Goal: Contribute content

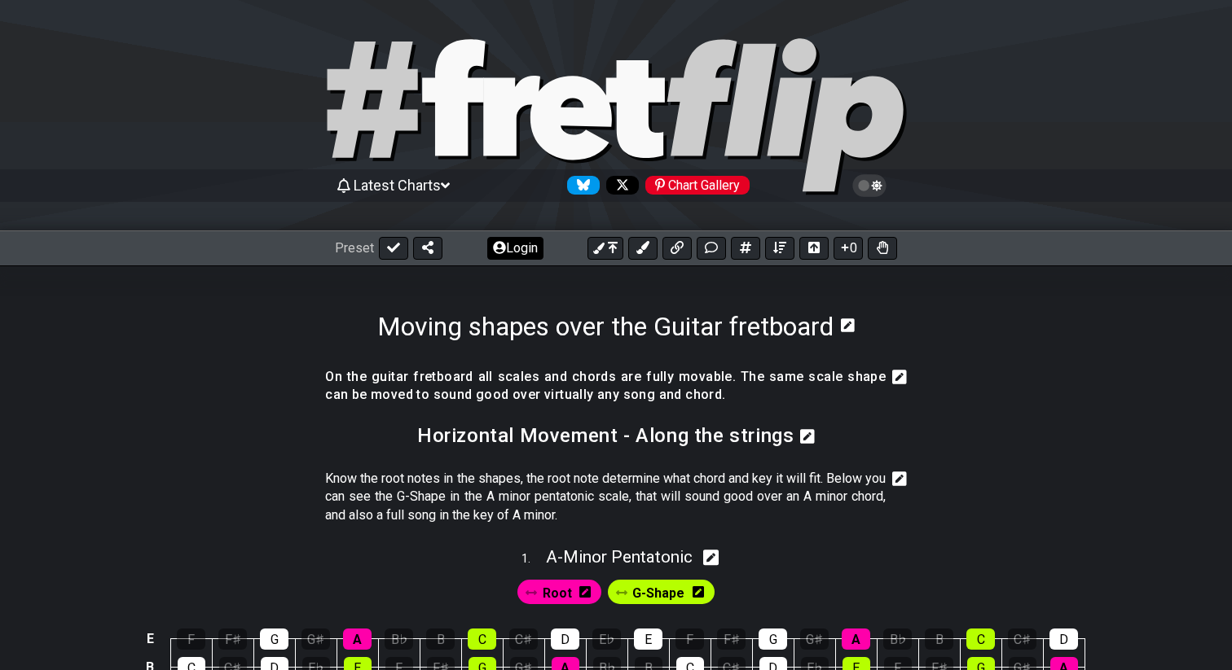
click at [508, 249] on button "Login" at bounding box center [515, 248] width 56 height 23
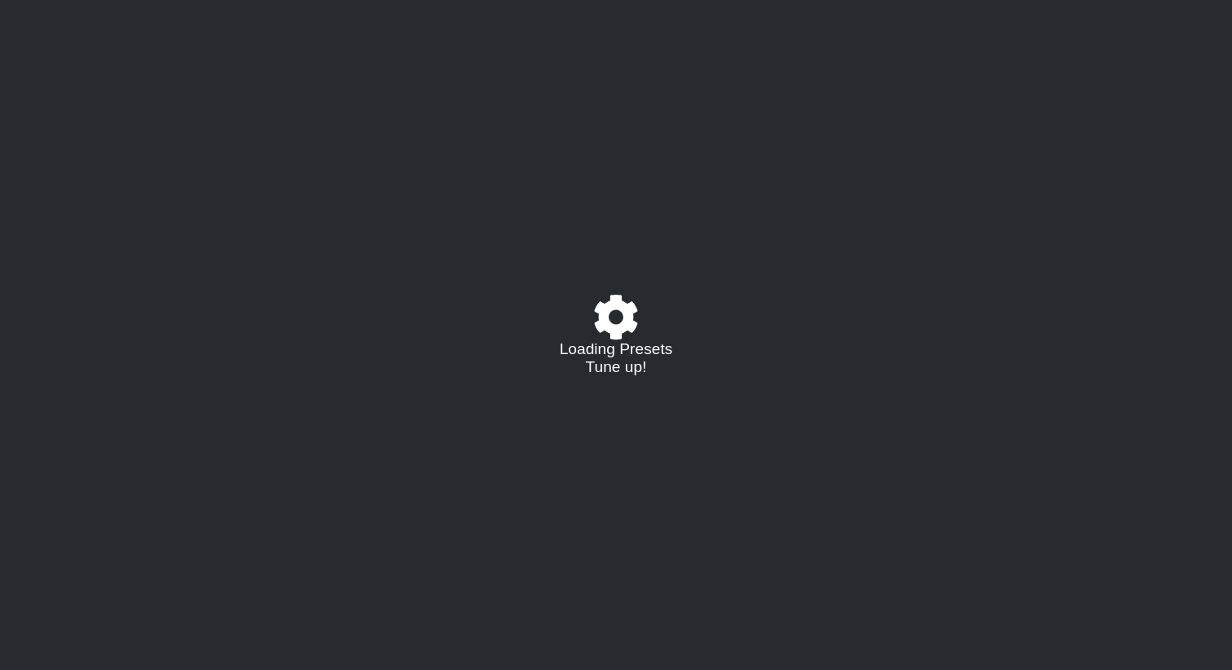
select select "/022HLA5PM"
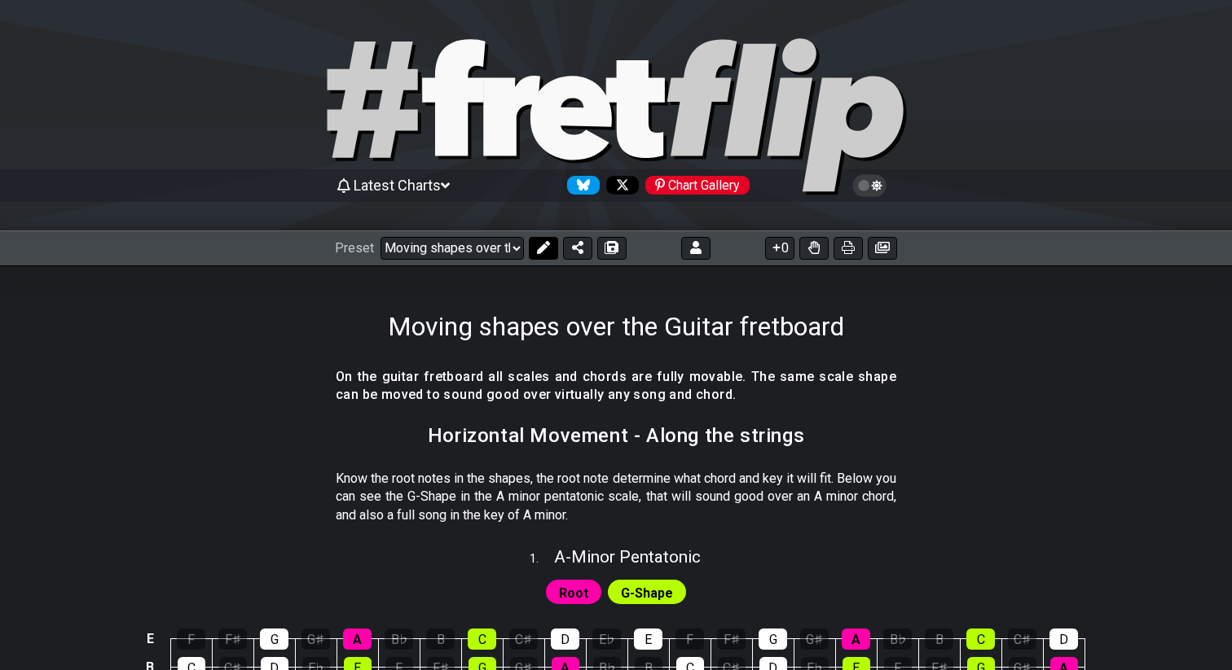
click at [542, 242] on icon at bounding box center [543, 247] width 13 height 13
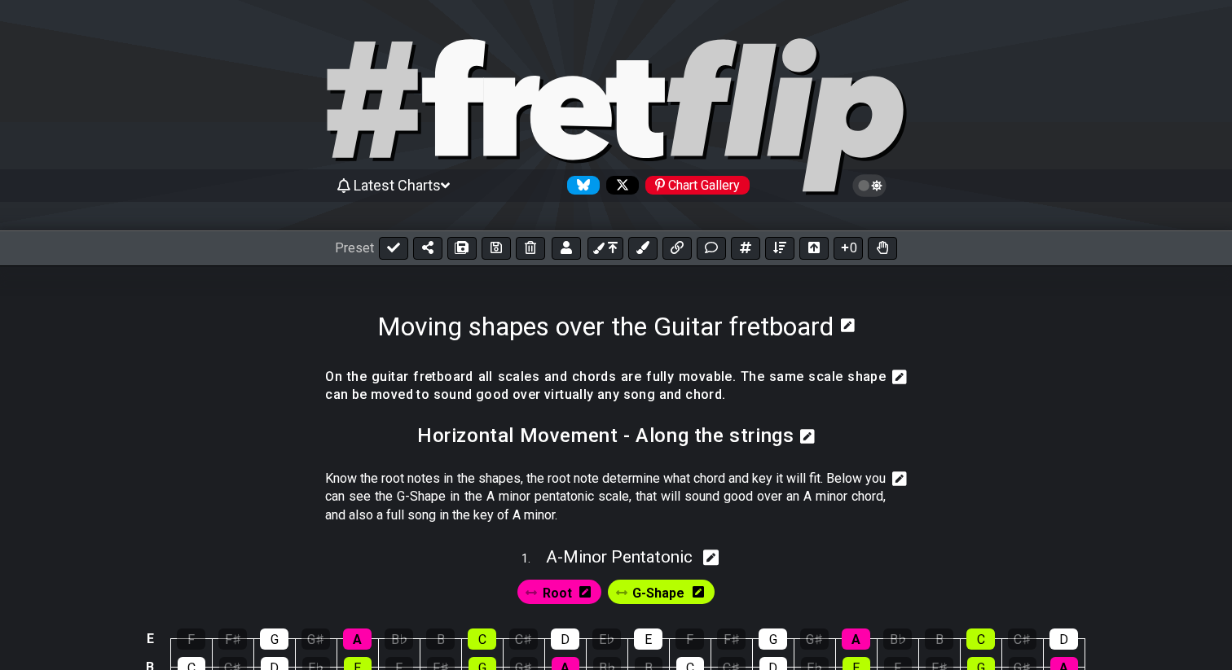
click at [899, 378] on icon at bounding box center [899, 377] width 15 height 15
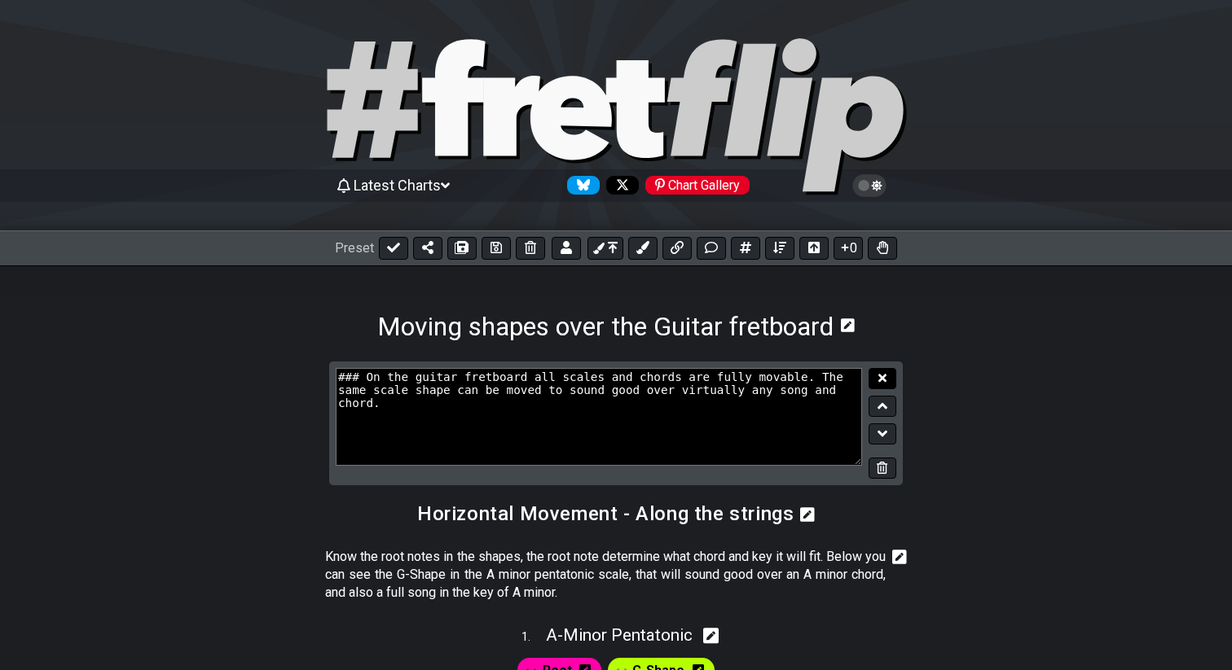
click at [879, 377] on icon at bounding box center [882, 378] width 8 height 12
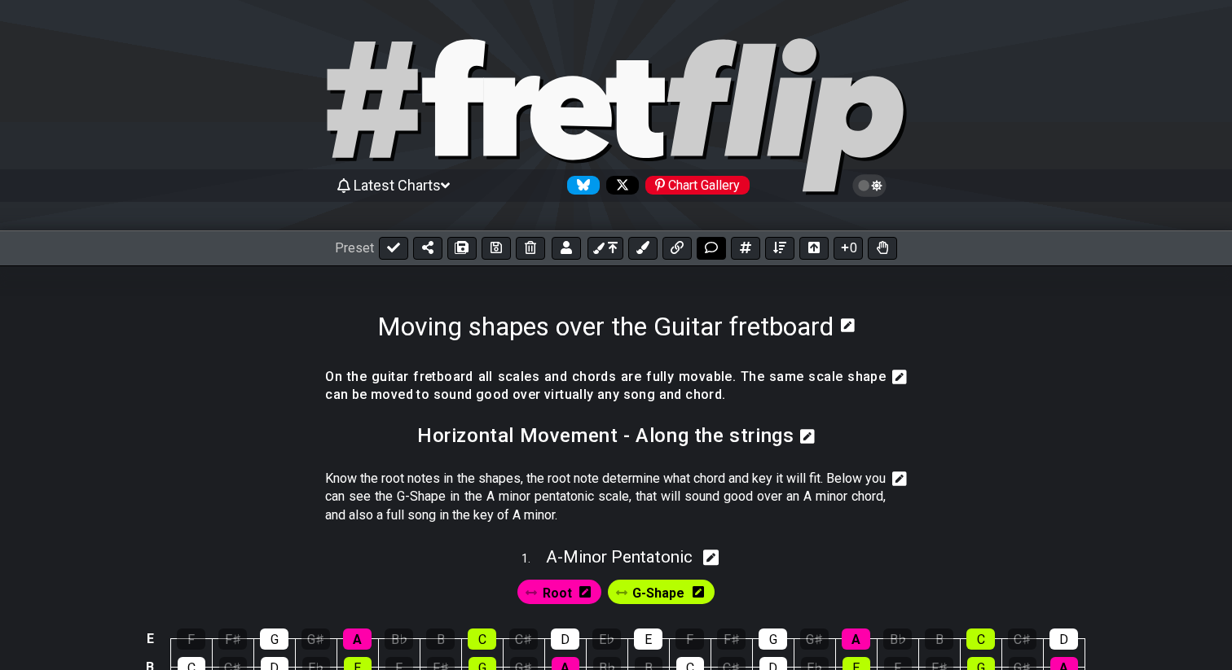
click at [707, 252] on icon at bounding box center [711, 247] width 13 height 11
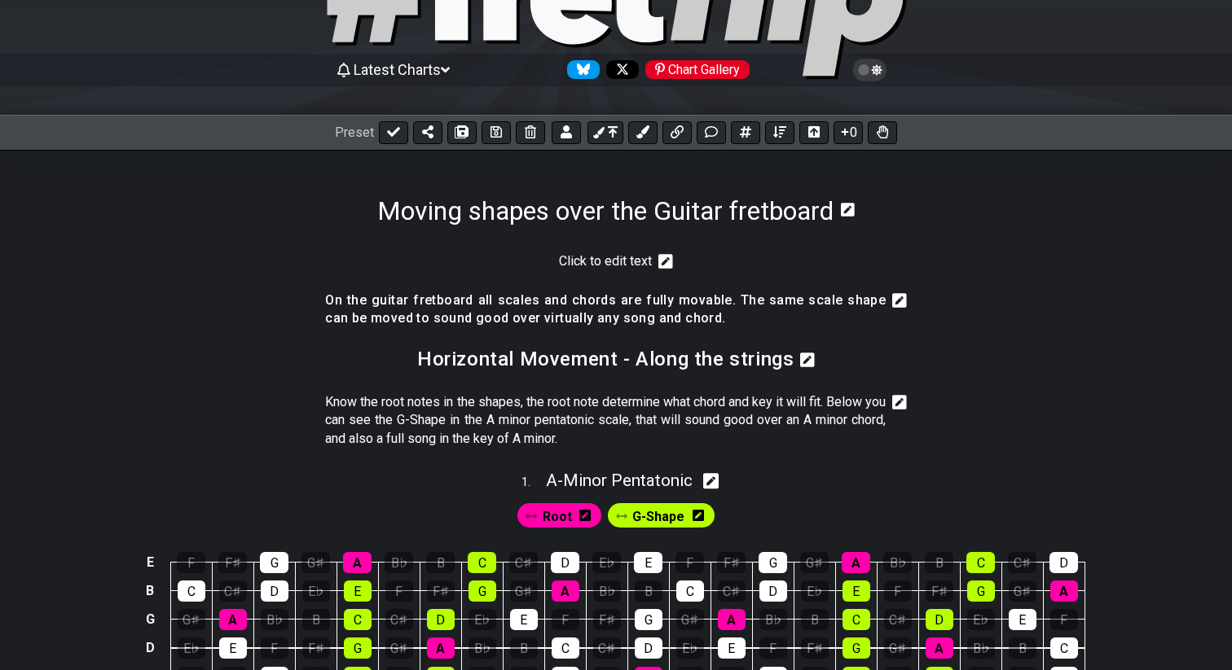
scroll to position [107, 0]
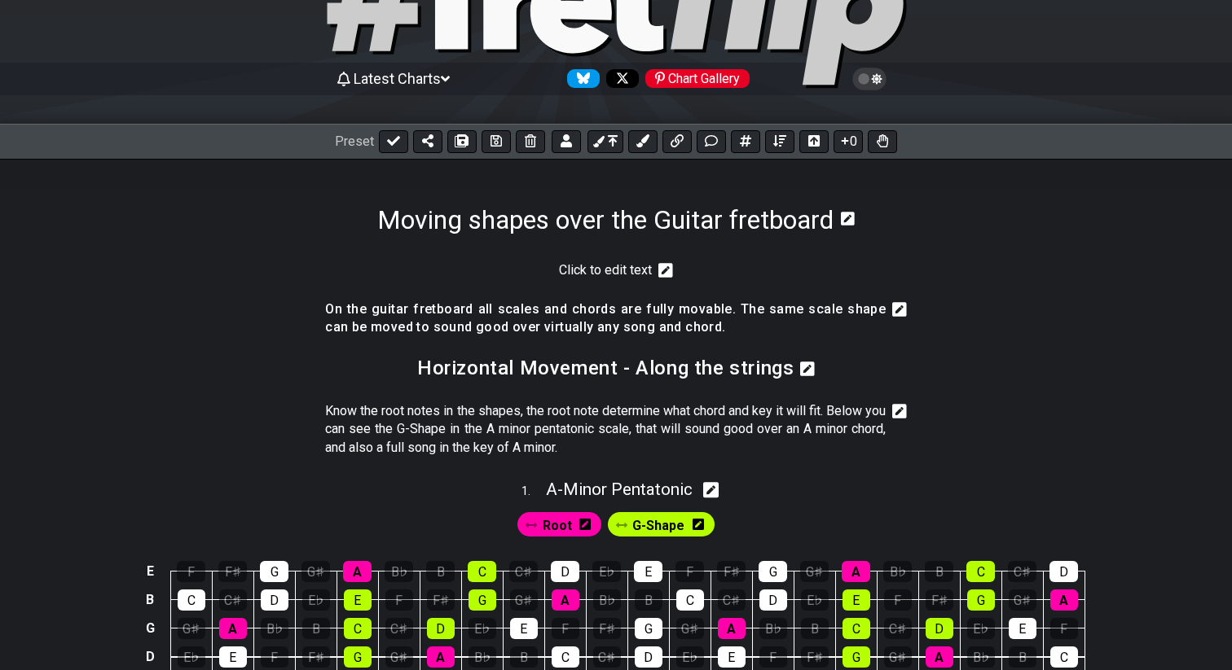
click at [668, 269] on icon at bounding box center [665, 270] width 15 height 15
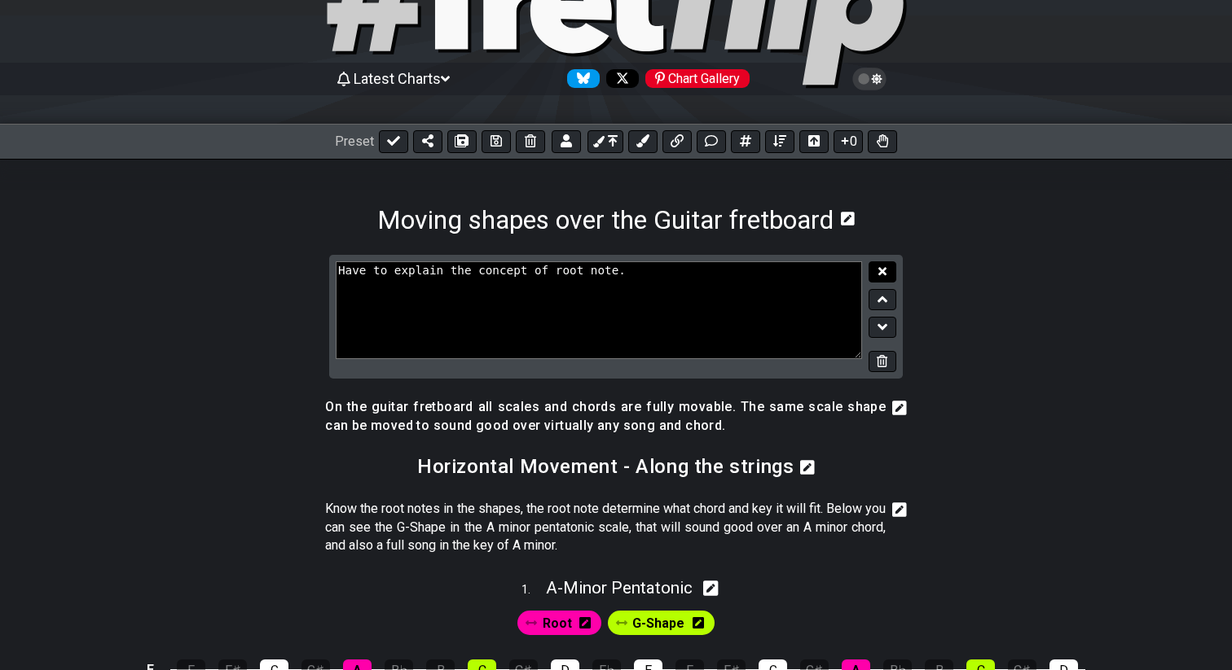
type textarea "Have to explain the concept of root note."
click at [875, 273] on button at bounding box center [882, 272] width 28 height 22
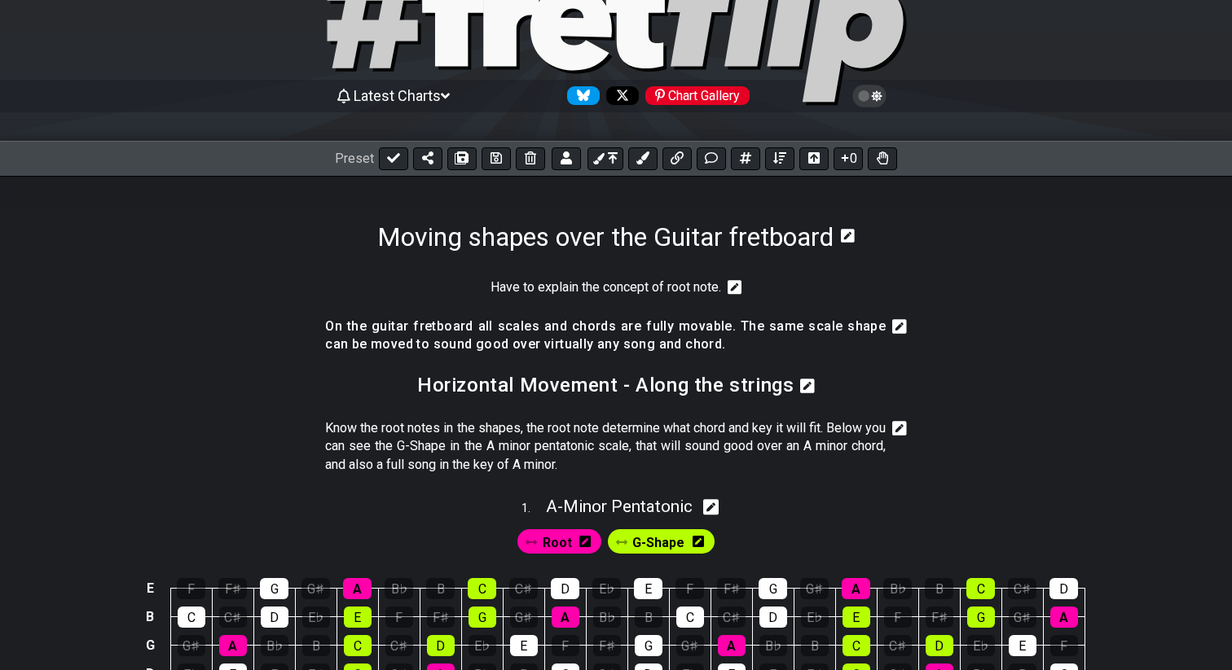
scroll to position [46, 0]
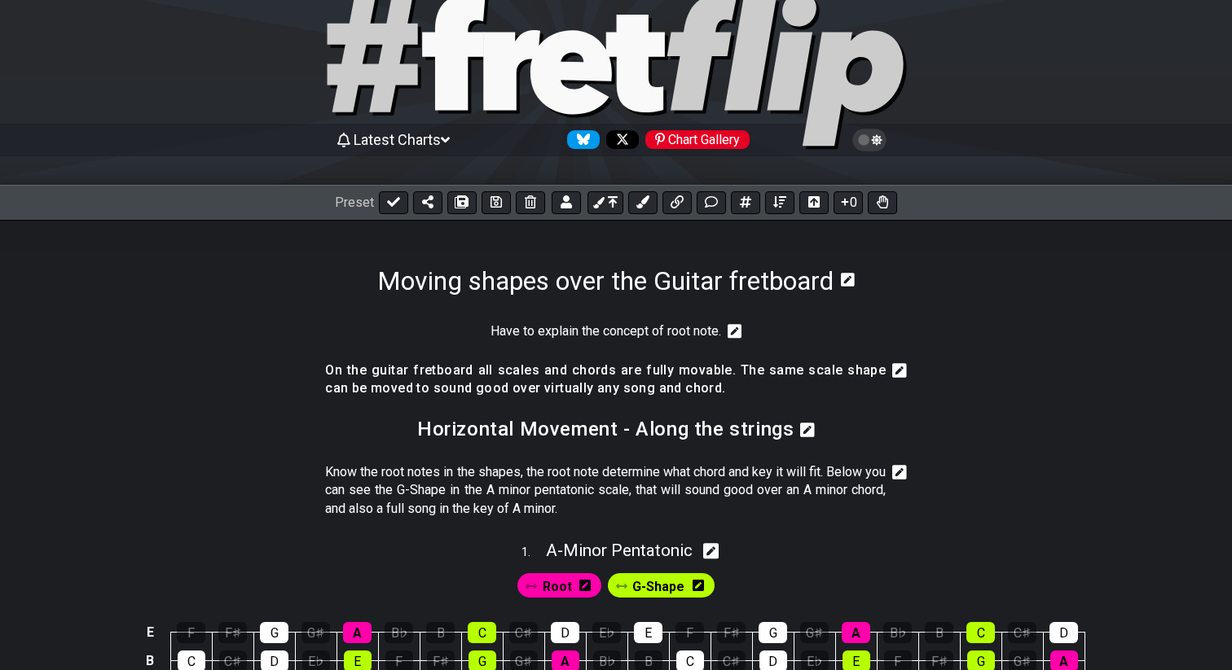
click at [730, 327] on icon at bounding box center [734, 331] width 15 height 15
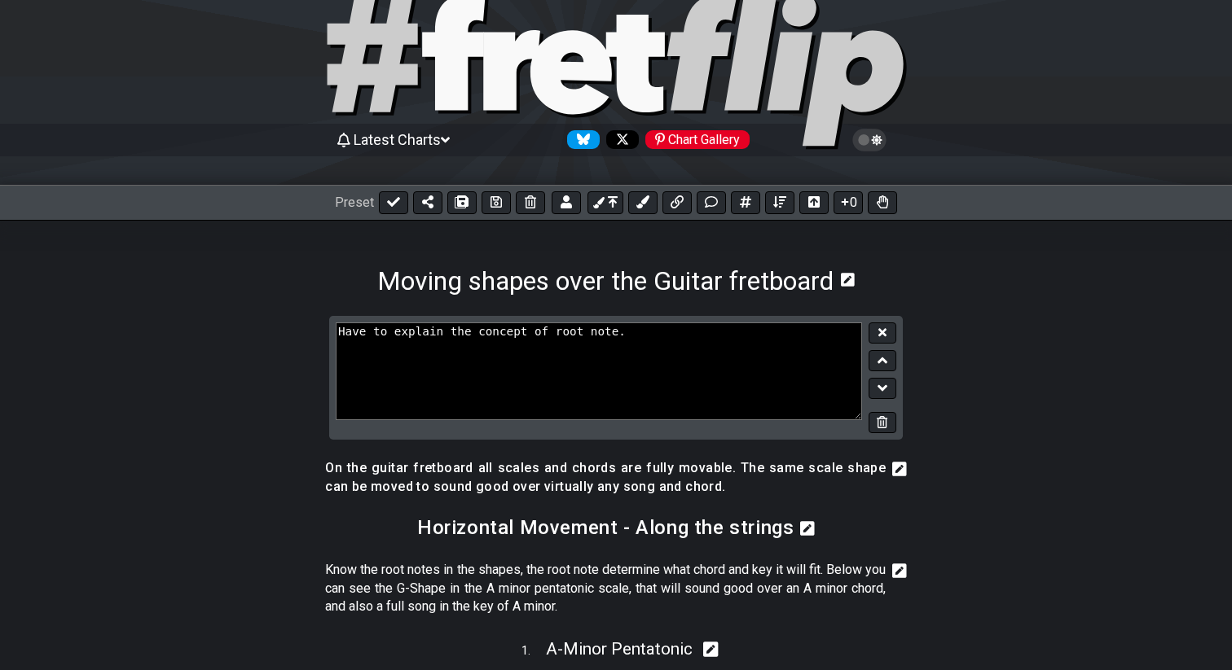
click at [665, 333] on textarea "Have to explain the concept of root note." at bounding box center [599, 372] width 526 height 98
type textarea "Have to explain the concept of root note. And then link to a follow up on minor…"
click at [880, 327] on icon at bounding box center [882, 333] width 8 height 12
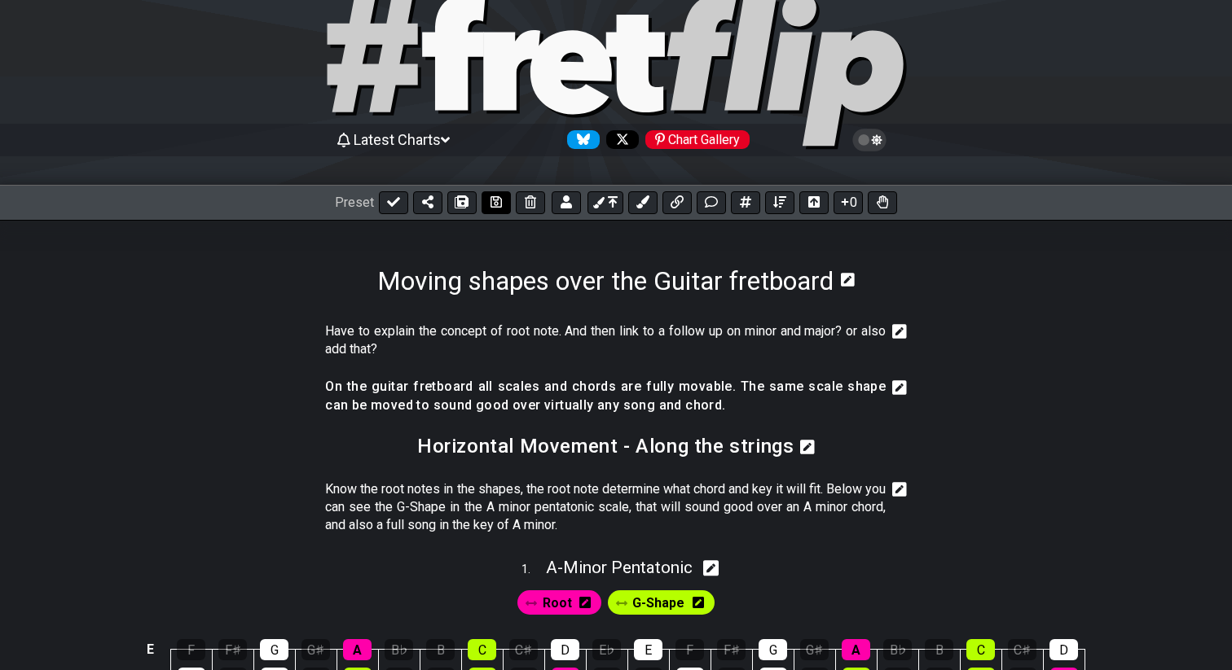
click at [494, 206] on icon at bounding box center [495, 201] width 11 height 11
